Goal: Find contact information: Find contact information

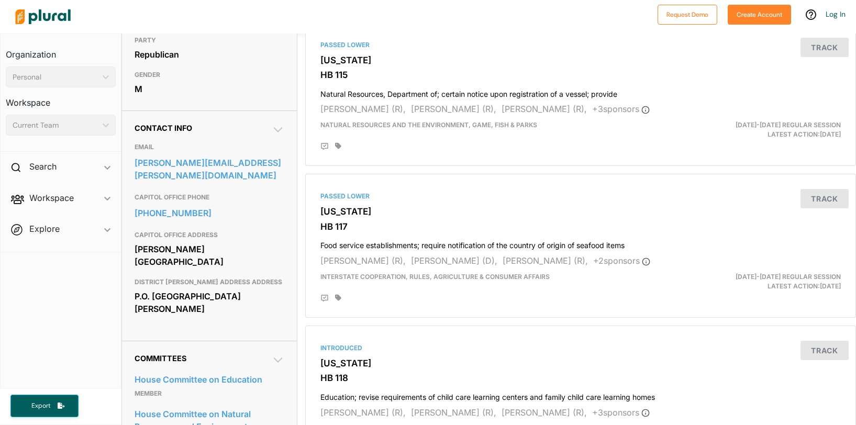
scroll to position [267, 0]
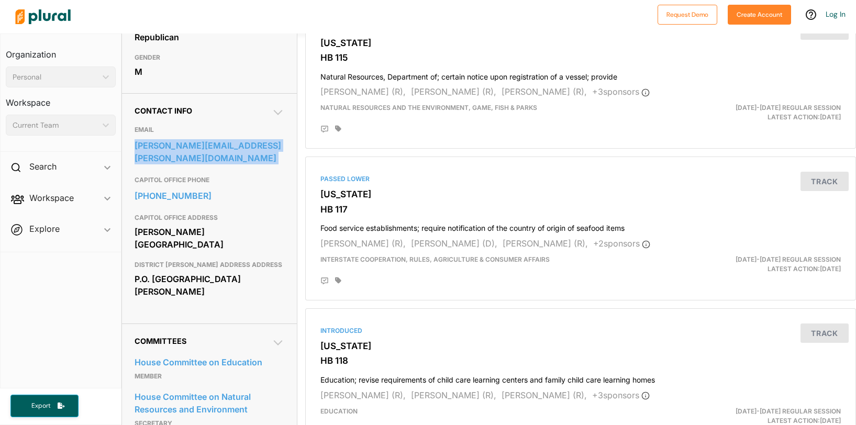
drag, startPoint x: 253, startPoint y: 180, endPoint x: 134, endPoint y: 166, distance: 120.2
click at [134, 166] on div "Contact Info EMAIL [PERSON_NAME][EMAIL_ADDRESS][PERSON_NAME][DOMAIN_NAME] CAPIT…" at bounding box center [209, 208] width 175 height 230
copy link "[PERSON_NAME][EMAIL_ADDRESS][PERSON_NAME][DOMAIN_NAME]"
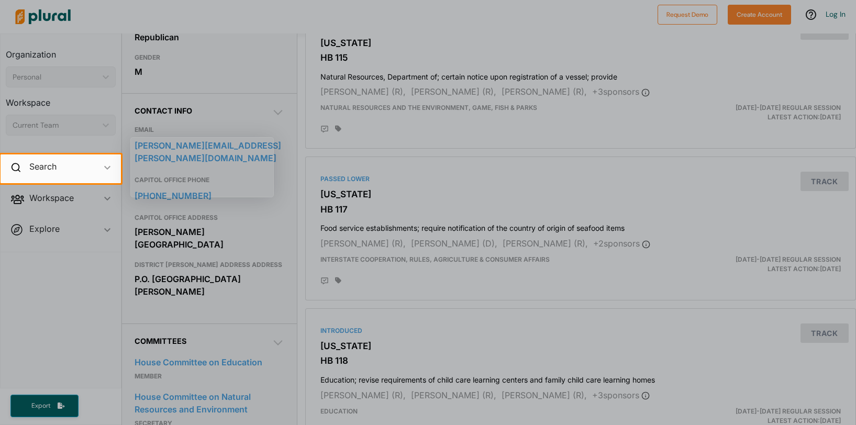
click at [266, 213] on div at bounding box center [428, 304] width 856 height 242
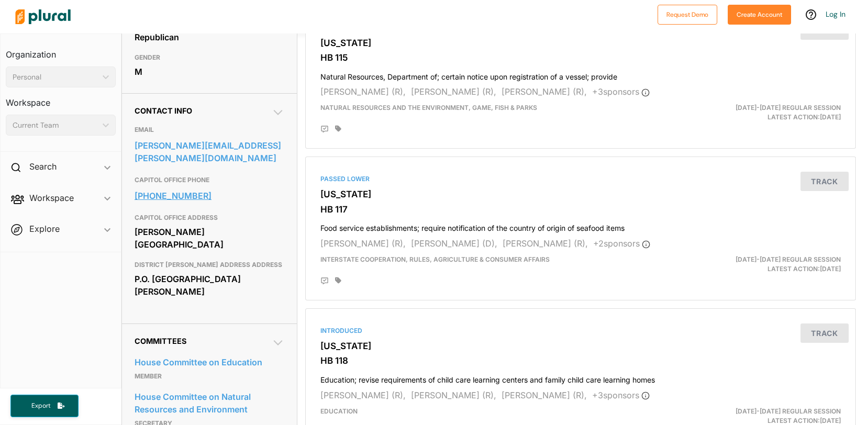
drag, startPoint x: 233, startPoint y: 200, endPoint x: 142, endPoint y: 202, distance: 90.1
drag, startPoint x: 181, startPoint y: 211, endPoint x: 135, endPoint y: 203, distance: 46.7
click at [135, 203] on div "[PHONE_NUMBER]" at bounding box center [210, 195] width 150 height 19
copy link "[PHONE_NUMBER]"
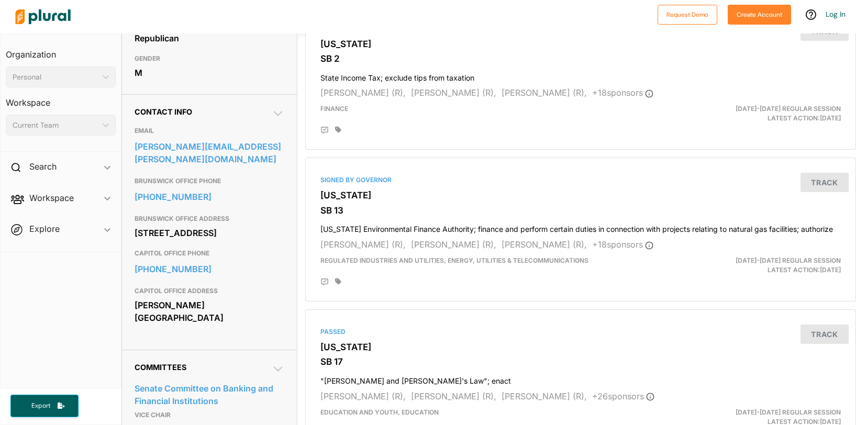
scroll to position [267, 0]
drag, startPoint x: 240, startPoint y: 155, endPoint x: 135, endPoint y: 147, distance: 105.1
click at [135, 147] on div "mike.hodges@senate.ga.gov" at bounding box center [210, 152] width 150 height 31
copy link "mike.hodges@senate.ga.gov"
drag, startPoint x: 189, startPoint y: 193, endPoint x: 137, endPoint y: 186, distance: 52.9
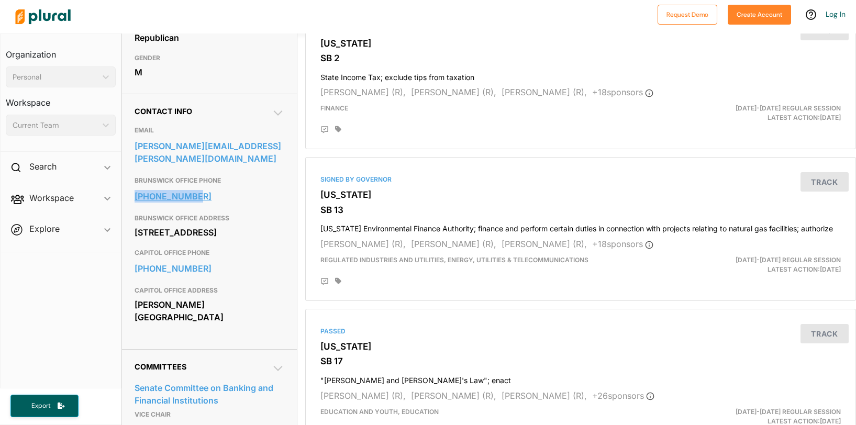
click at [137, 187] on div "912-464-1989" at bounding box center [210, 196] width 150 height 19
copy link "912-464-1989"
drag, startPoint x: 189, startPoint y: 280, endPoint x: 136, endPoint y: 267, distance: 54.4
click at [136, 267] on div "CAPITOL OFFICE PHONE 404-656-7127" at bounding box center [210, 263] width 150 height 38
copy link "404-656-7127"
